Goal: Task Accomplishment & Management: Manage account settings

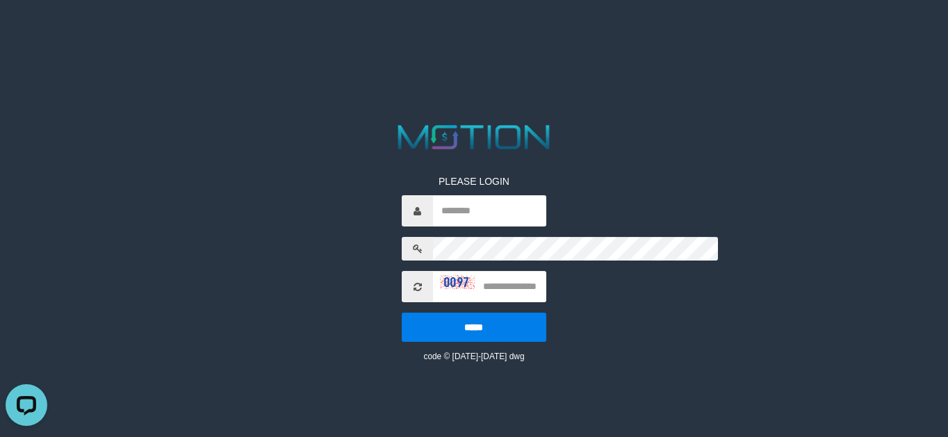
click at [391, 237] on div "PLEASE LOGIN ***** code © 2012-2018 dwg" at bounding box center [473, 258] width 165 height 209
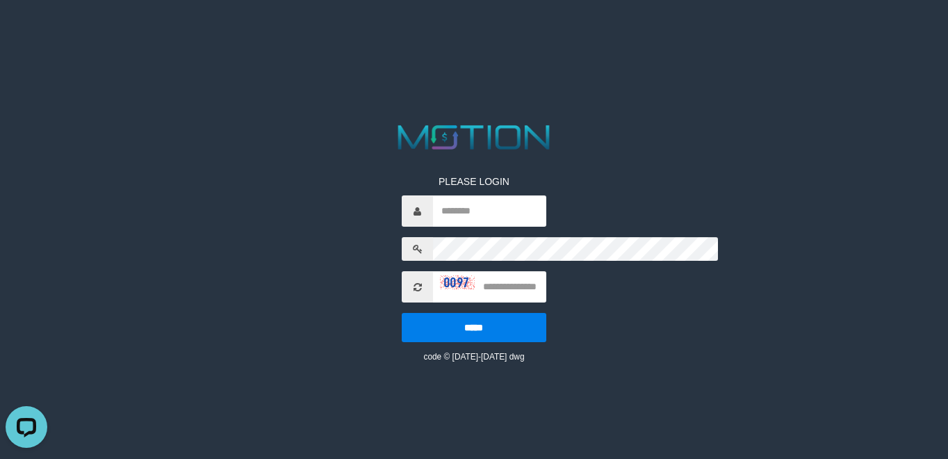
click at [237, 121] on div at bounding box center [474, 137] width 474 height 33
click at [440, 275] on img at bounding box center [457, 282] width 35 height 14
click at [433, 271] on input "text" at bounding box center [489, 286] width 113 height 31
click at [440, 275] on img at bounding box center [457, 282] width 35 height 14
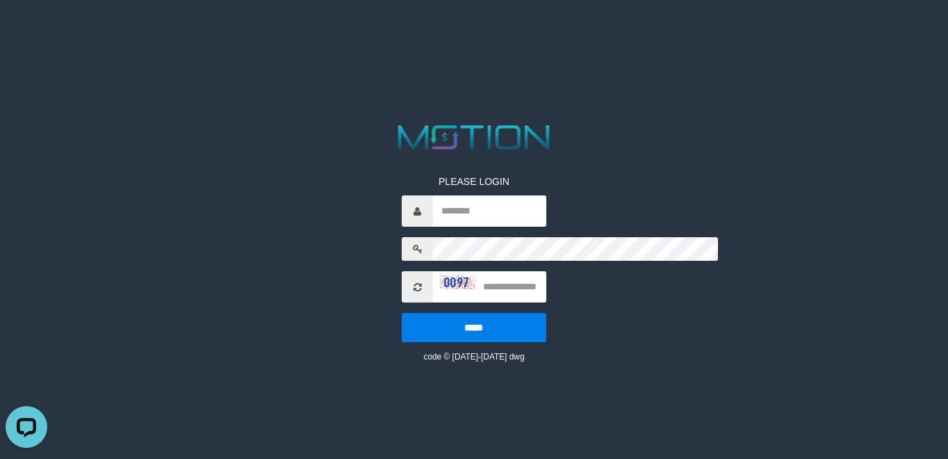
click at [440, 275] on img at bounding box center [457, 282] width 35 height 14
